Goal: Transaction & Acquisition: Purchase product/service

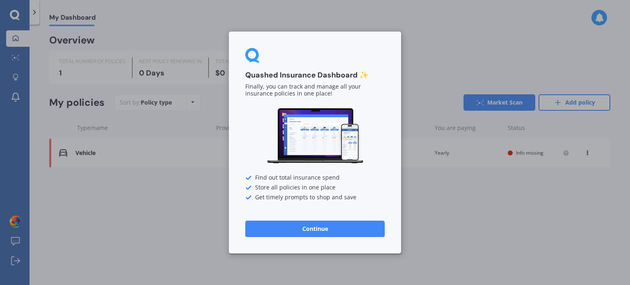
click at [336, 236] on button "Continue" at bounding box center [314, 229] width 139 height 16
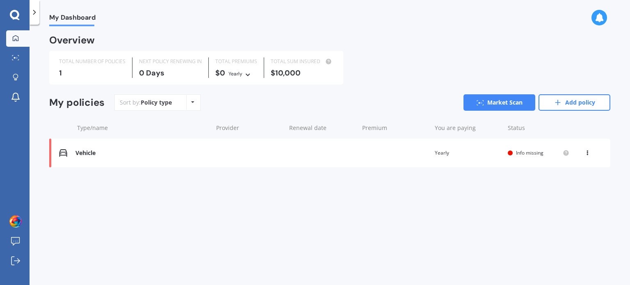
click at [71, 69] on div "1" at bounding box center [92, 73] width 66 height 8
click at [92, 156] on div "Vehicle" at bounding box center [141, 153] width 133 height 7
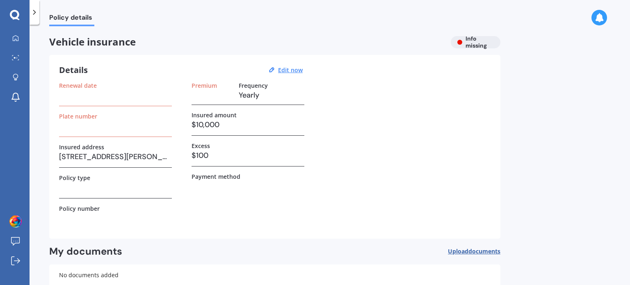
click at [93, 134] on div "Plate number" at bounding box center [115, 125] width 113 height 24
click at [34, 10] on icon at bounding box center [34, 12] width 8 height 8
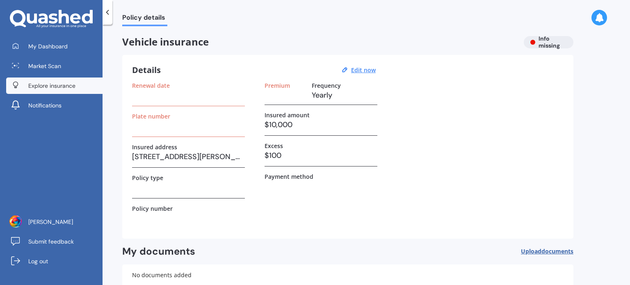
click at [53, 87] on span "Explore insurance" at bounding box center [51, 86] width 47 height 8
click at [49, 81] on link "Explore insurance" at bounding box center [54, 86] width 96 height 16
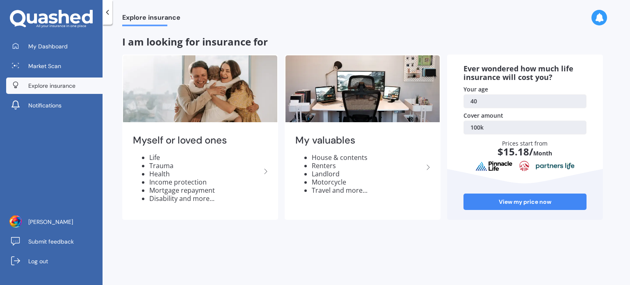
click at [428, 168] on icon at bounding box center [428, 167] width 10 height 10
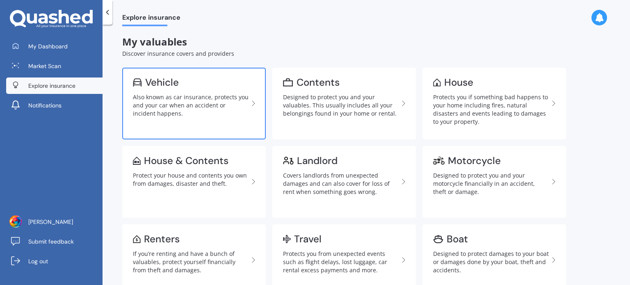
click at [195, 105] on div "Also known as car insurance, protects you and your car when an accident or inci…" at bounding box center [191, 105] width 116 height 25
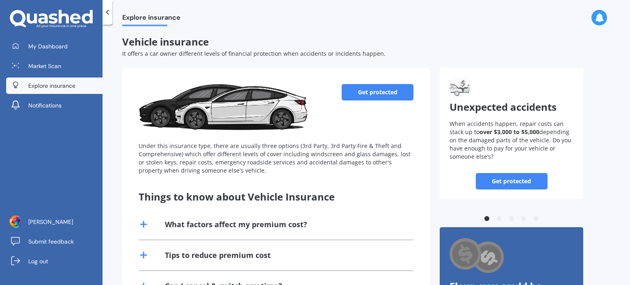
click at [381, 93] on link "Get protected" at bounding box center [378, 92] width 72 height 16
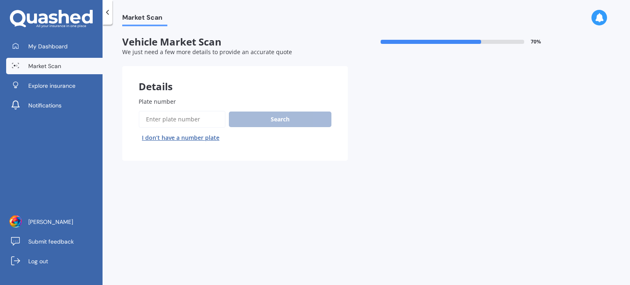
click at [178, 117] on input "Plate number" at bounding box center [182, 119] width 87 height 17
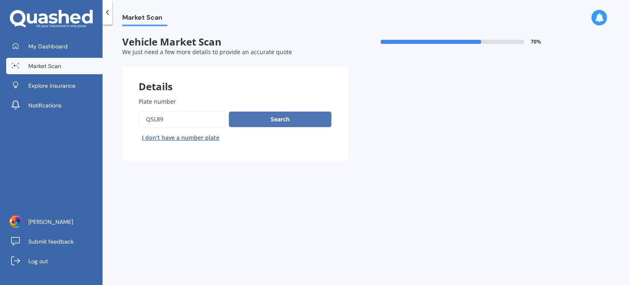
type input "QSL89"
click at [267, 120] on button "Search" at bounding box center [280, 120] width 103 height 16
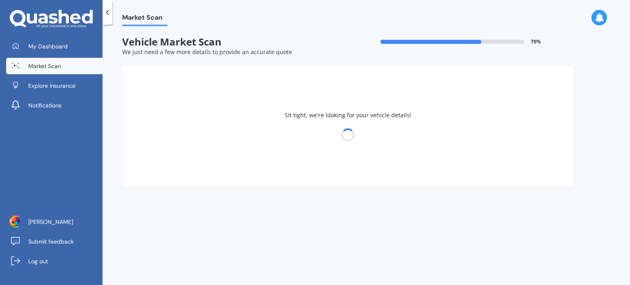
select select "TOYOTA"
select select "COROLLA"
select select "25"
select select "07"
select select "1985"
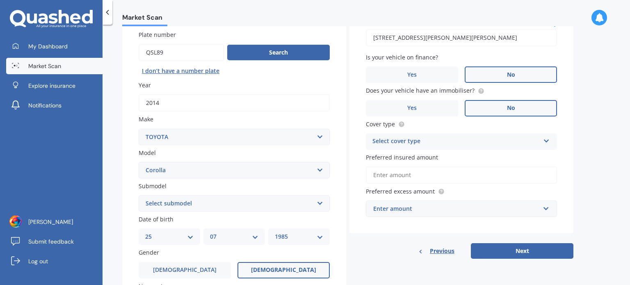
scroll to position [67, 0]
click at [219, 203] on select "Select submodel (All other) Axio Diesel [PERSON_NAME] 2WD [PERSON_NAME] 4WD FXG…" at bounding box center [234, 203] width 191 height 16
select select "[PERSON_NAME] 2WD"
click at [139, 195] on select "Select submodel (All other) Axio Diesel [PERSON_NAME] 2WD [PERSON_NAME] 4WD FXG…" at bounding box center [234, 203] width 191 height 16
click at [128, 178] on div "Plate number Search I don’t have a number plate Year [DATE] Make Select make AC…" at bounding box center [234, 204] width 224 height 381
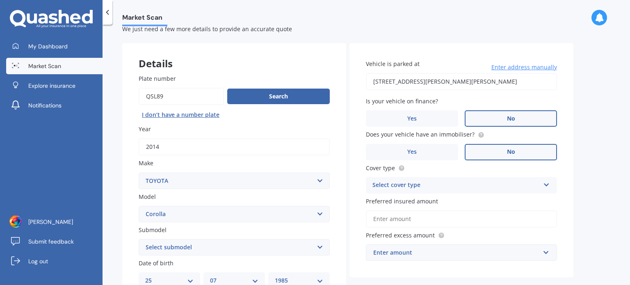
scroll to position [22, 0]
drag, startPoint x: 364, startPoint y: 142, endPoint x: 523, endPoint y: 284, distance: 212.7
click at [391, 187] on div "Vehicle is parked at [STREET_ADDRESS][PERSON_NAME][PERSON_NAME] Enter address m…" at bounding box center [462, 161] width 224 height 235
click at [391, 187] on div "Select cover type" at bounding box center [455, 186] width 167 height 10
click at [0, 0] on div "Third Party" at bounding box center [0, 0] width 0 height 0
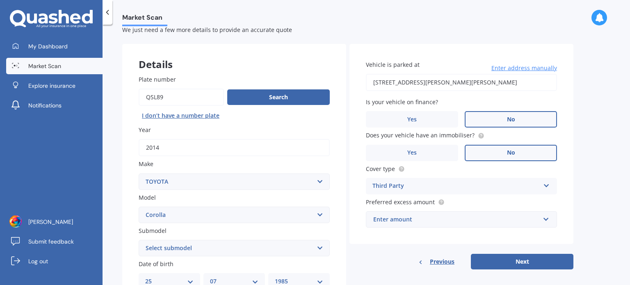
click at [263, 219] on select "Select model 4 Runner 86 [PERSON_NAME] Alphard Altezza Aqua Aristo Aurion Auris…" at bounding box center [234, 215] width 191 height 16
click at [596, 111] on div "Market Scan Vehicle Market Scan 70 % We just need a few more details to provide…" at bounding box center [367, 156] width 528 height 260
click at [491, 183] on div "Third Party" at bounding box center [455, 186] width 167 height 10
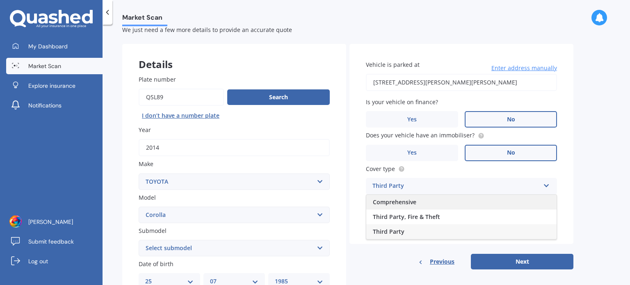
click at [471, 208] on div "Comprehensive" at bounding box center [461, 202] width 190 height 15
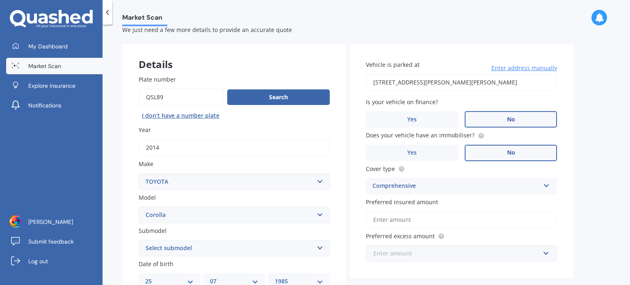
click at [425, 258] on input "text" at bounding box center [459, 254] width 184 height 16
click at [422, 256] on input "text" at bounding box center [459, 254] width 184 height 16
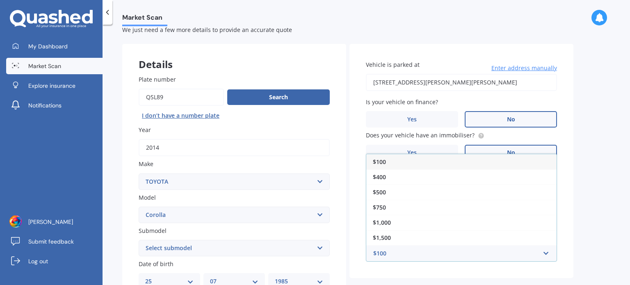
click at [406, 163] on div "$100" at bounding box center [461, 161] width 190 height 15
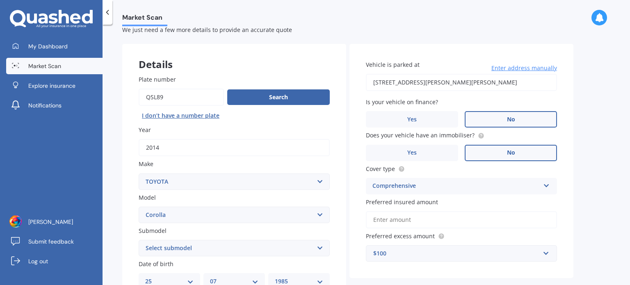
click at [402, 222] on input "Preferred insured amount" at bounding box center [461, 219] width 191 height 17
type input "$10,000"
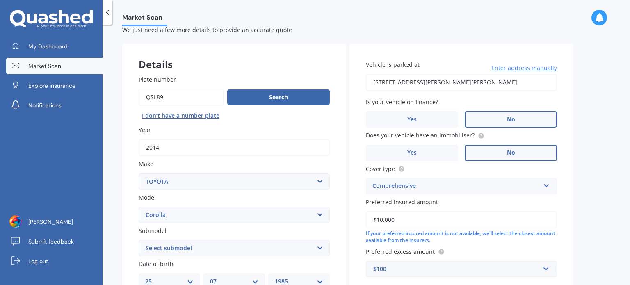
click at [587, 208] on div "Market Scan Vehicle Market Scan 70 % We just need a few more details to provide…" at bounding box center [367, 156] width 528 height 260
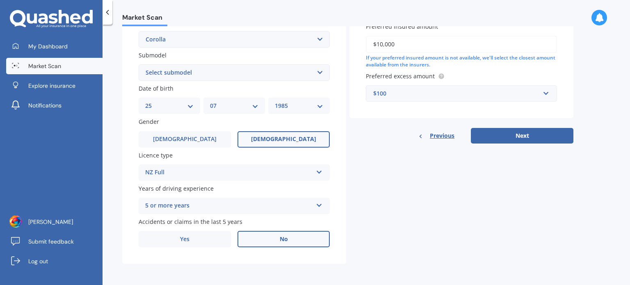
scroll to position [197, 0]
click at [514, 133] on button "Next" at bounding box center [522, 136] width 103 height 16
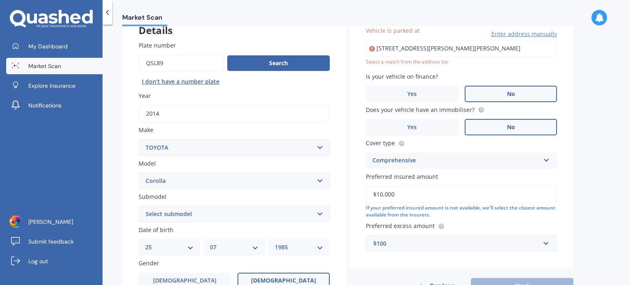
scroll to position [56, 0]
type input "[STREET_ADDRESS][PERSON_NAME][PERSON_NAME]"
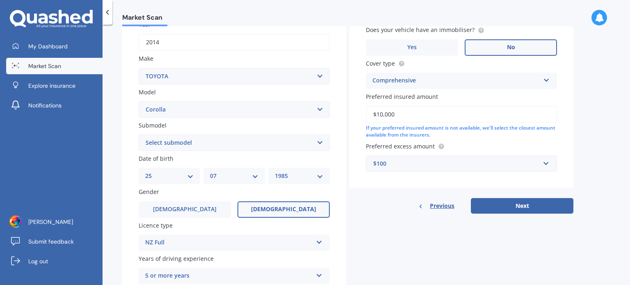
scroll to position [131, 0]
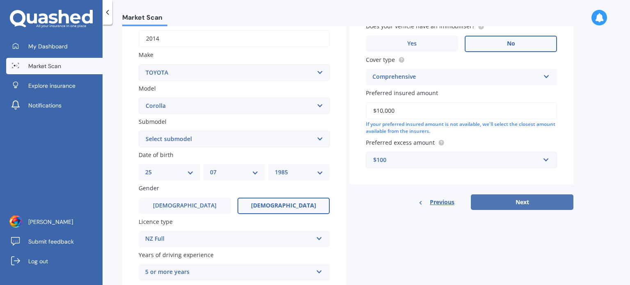
click at [543, 202] on button "Next" at bounding box center [522, 202] width 103 height 16
select select "25"
select select "07"
select select "1985"
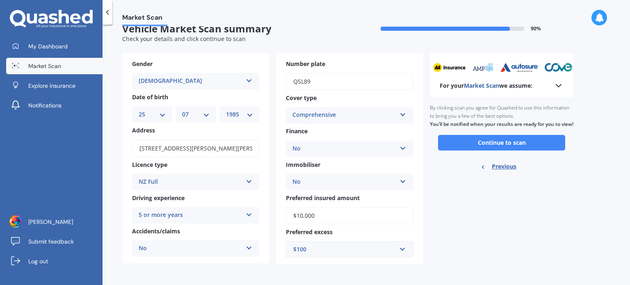
scroll to position [0, 0]
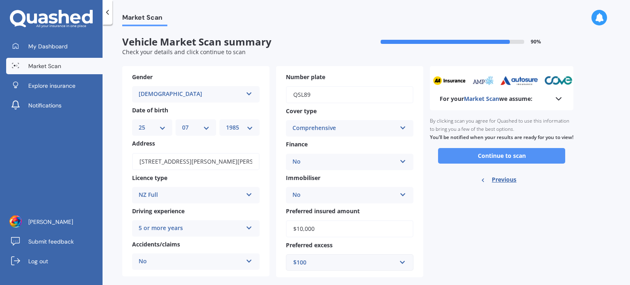
click at [499, 164] on button "Continue to scan" at bounding box center [501, 156] width 127 height 16
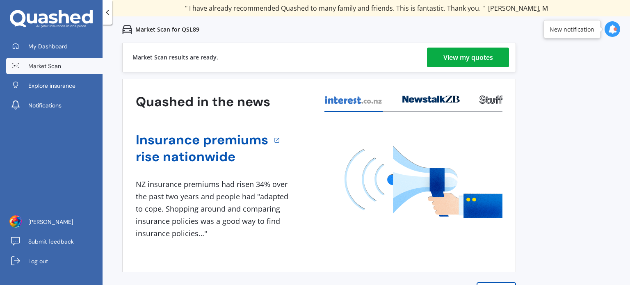
click at [448, 56] on div "View my quotes" at bounding box center [468, 58] width 50 height 20
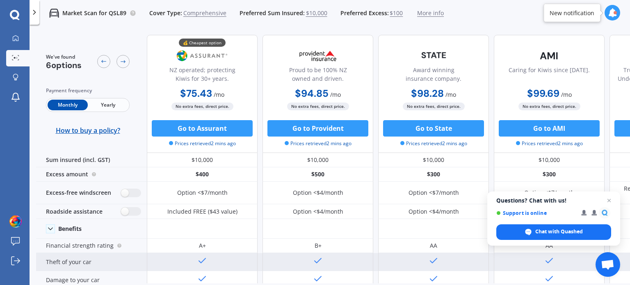
click at [240, 266] on div at bounding box center [202, 262] width 111 height 18
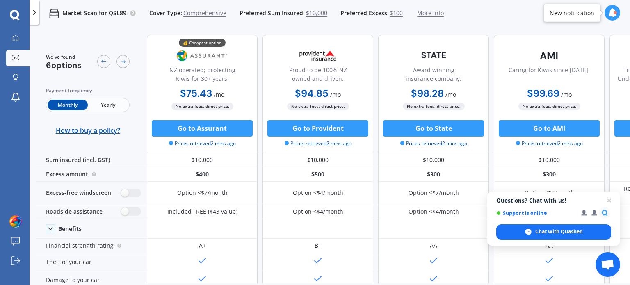
click at [102, 105] on span "Yearly" at bounding box center [108, 105] width 40 height 11
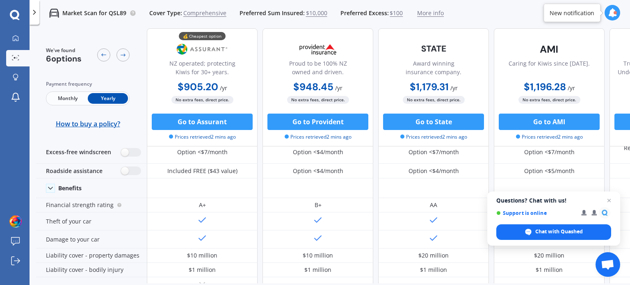
scroll to position [105, 0]
